Goal: Transaction & Acquisition: Purchase product/service

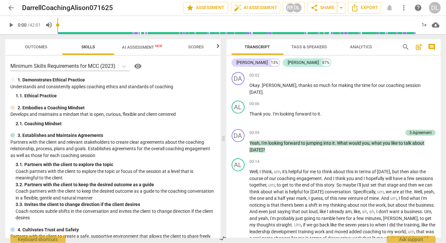
scroll to position [3, 0]
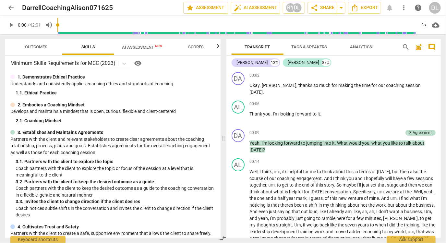
click at [11, 8] on span "arrow_back" at bounding box center [11, 8] width 8 height 8
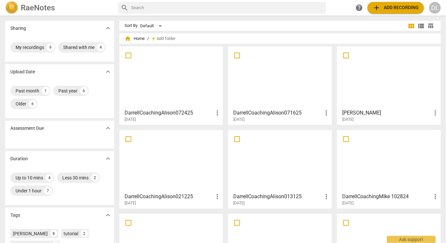
click at [399, 6] on span "add Add recording" at bounding box center [395, 8] width 46 height 8
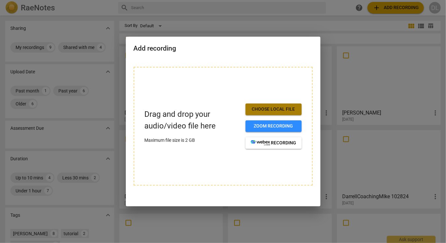
click at [275, 107] on span "Choose local file" at bounding box center [274, 109] width 46 height 6
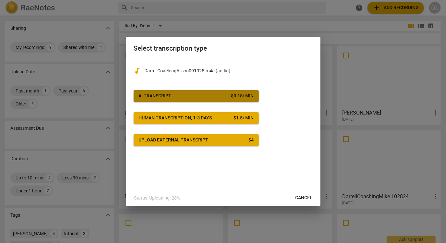
click at [232, 96] on div "$ 0.15 / min" at bounding box center [242, 96] width 23 height 6
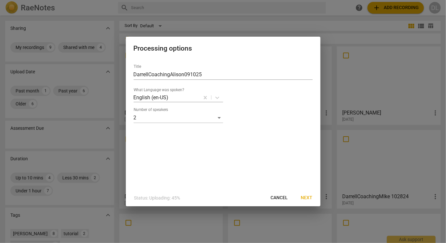
click at [310, 199] on span "Next" at bounding box center [307, 197] width 12 height 6
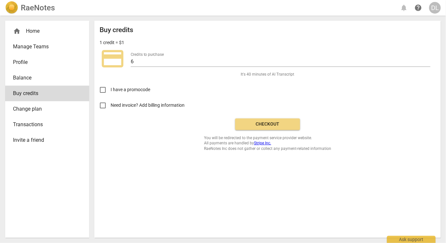
click at [277, 127] on span "Checkout" at bounding box center [267, 124] width 54 height 6
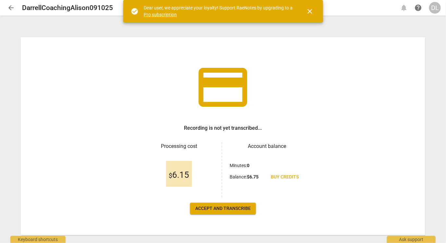
click at [236, 209] on span "Accept and transcribe" at bounding box center [222, 208] width 55 height 6
